Goal: Transaction & Acquisition: Purchase product/service

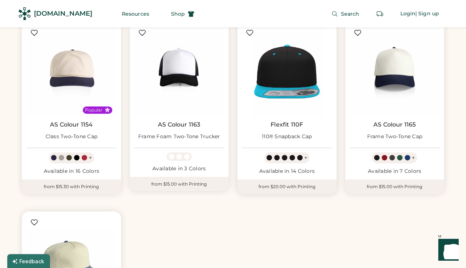
scroll to position [392, 0]
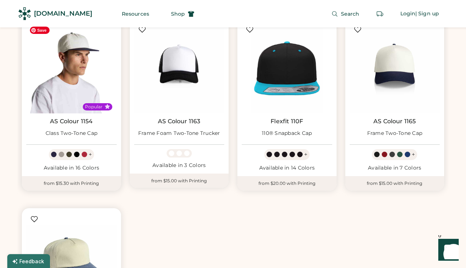
click at [84, 76] on img at bounding box center [71, 68] width 91 height 91
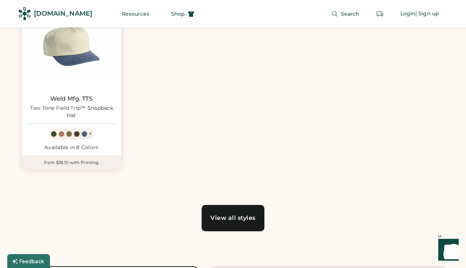
scroll to position [604, 0]
